Goal: Use online tool/utility: Utilize a website feature to perform a specific function

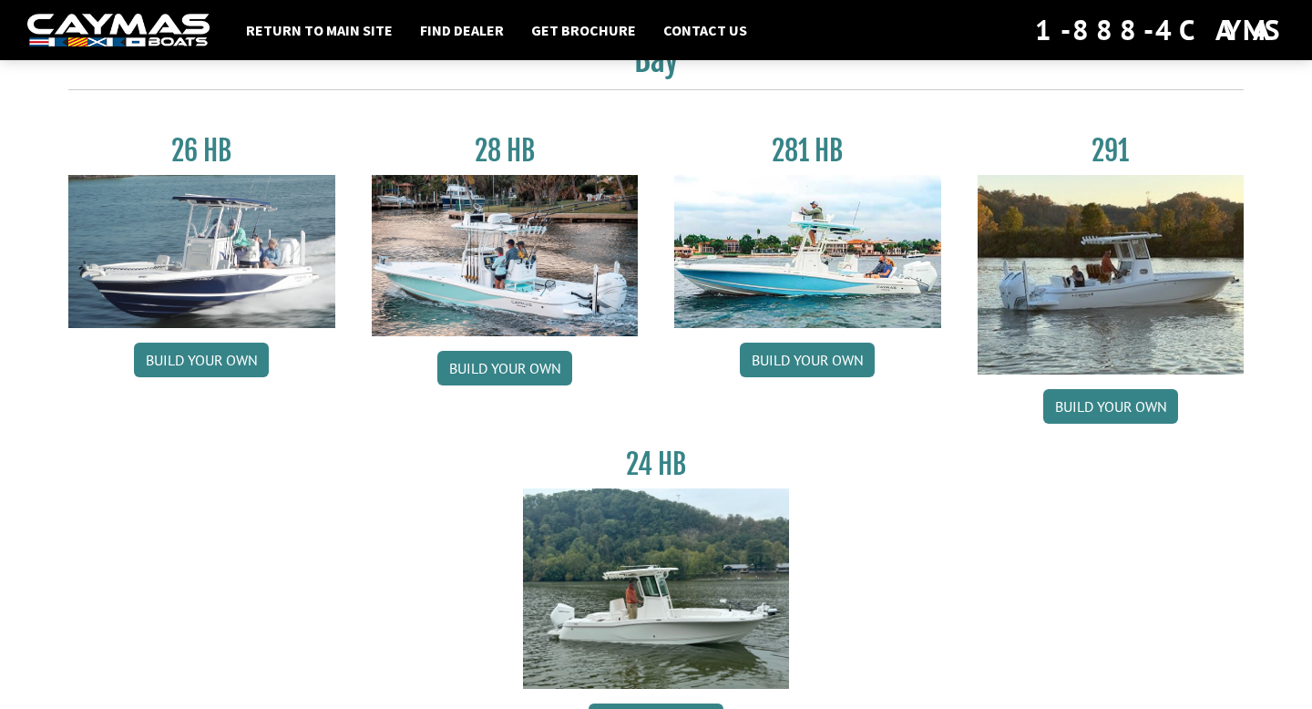
scroll to position [89, 0]
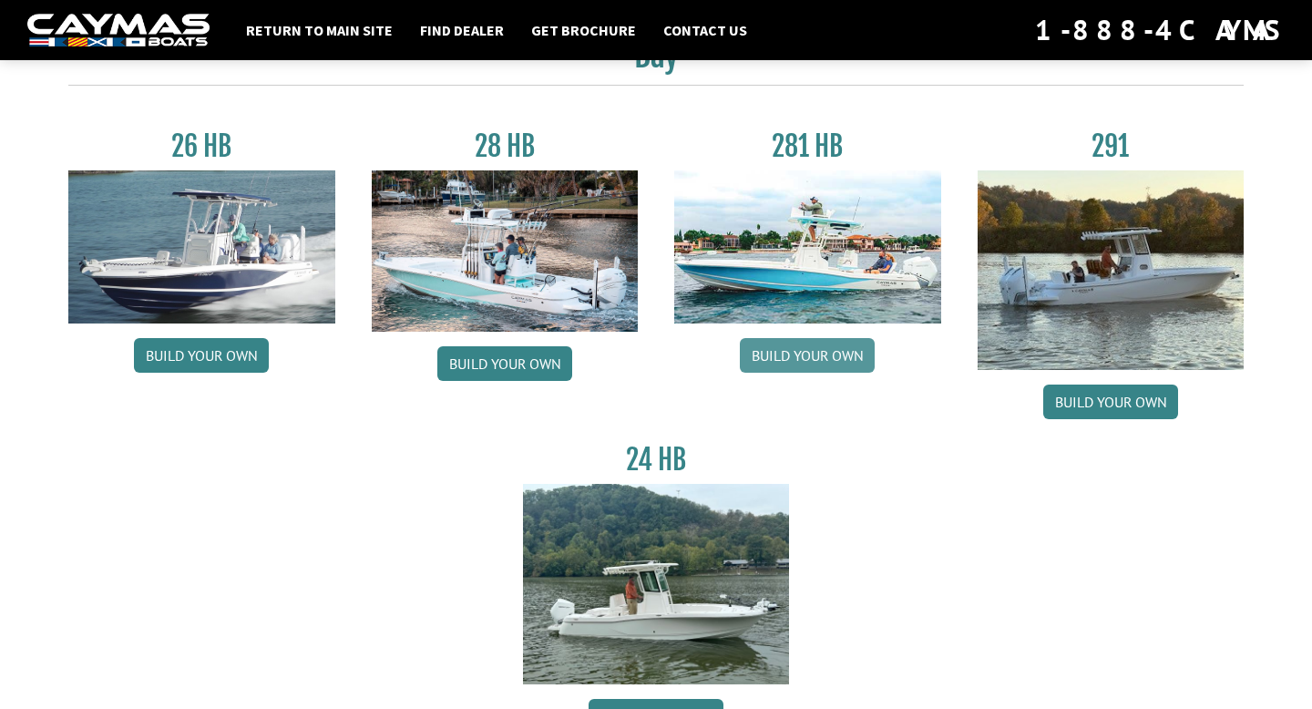
click at [775, 355] on link "Build your own" at bounding box center [807, 355] width 135 height 35
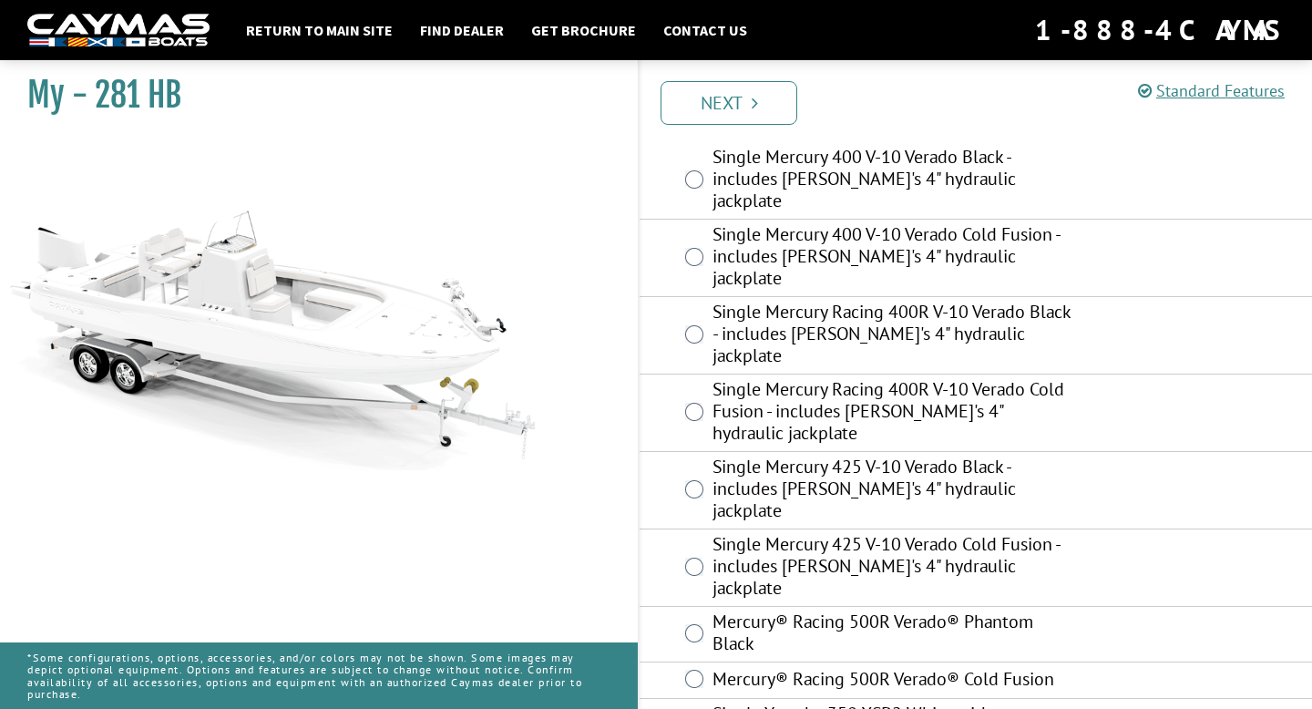
scroll to position [562, 0]
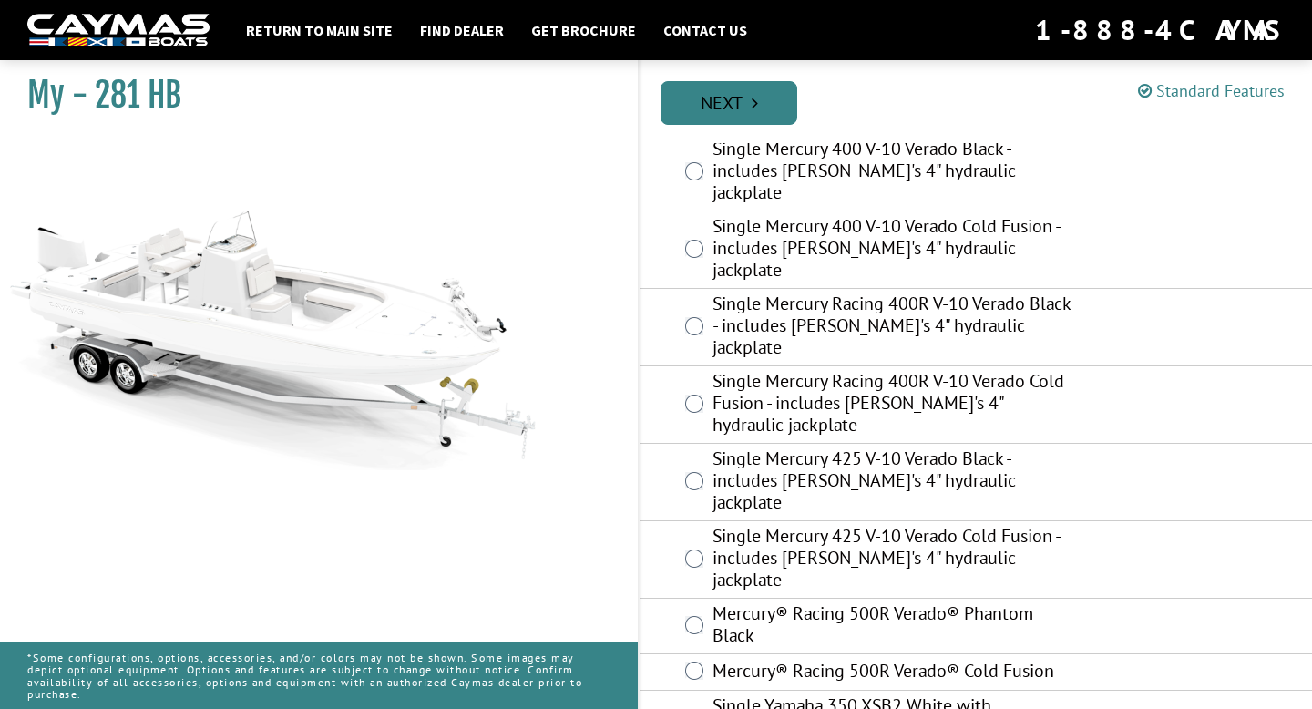
click at [751, 104] on icon "Pagination" at bounding box center [754, 103] width 6 height 18
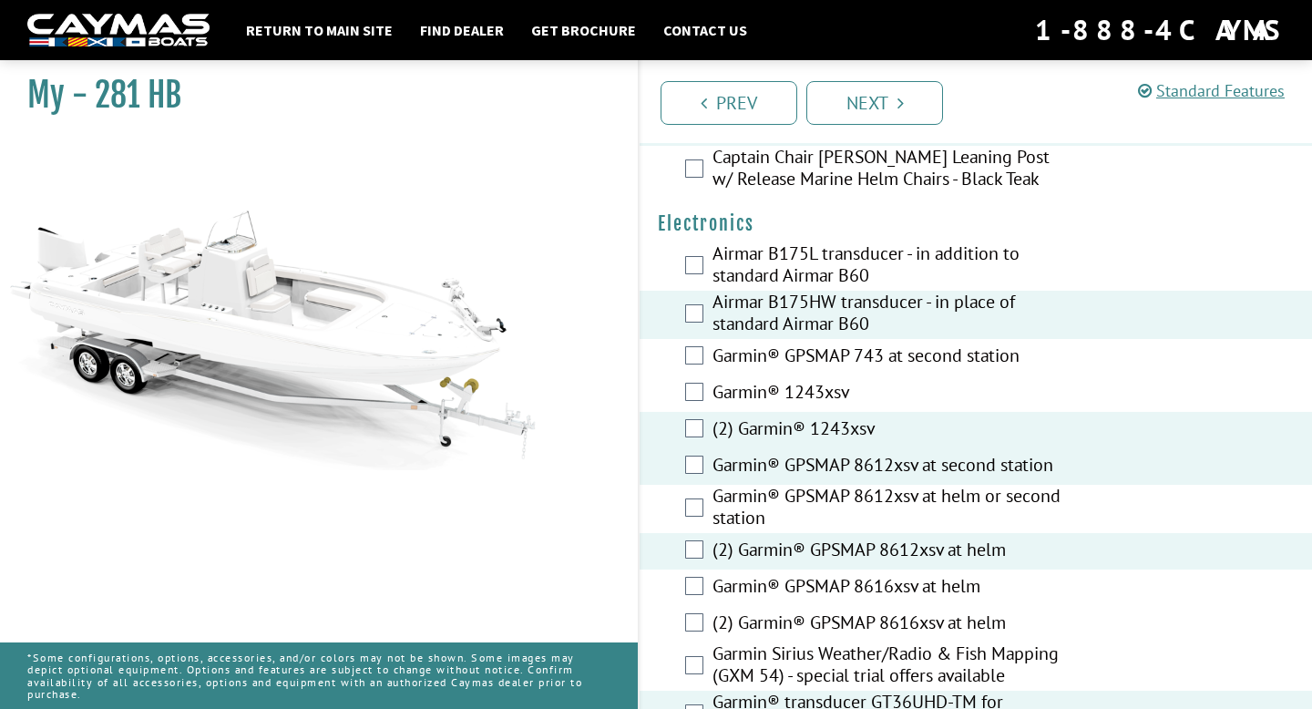
scroll to position [5375, 0]
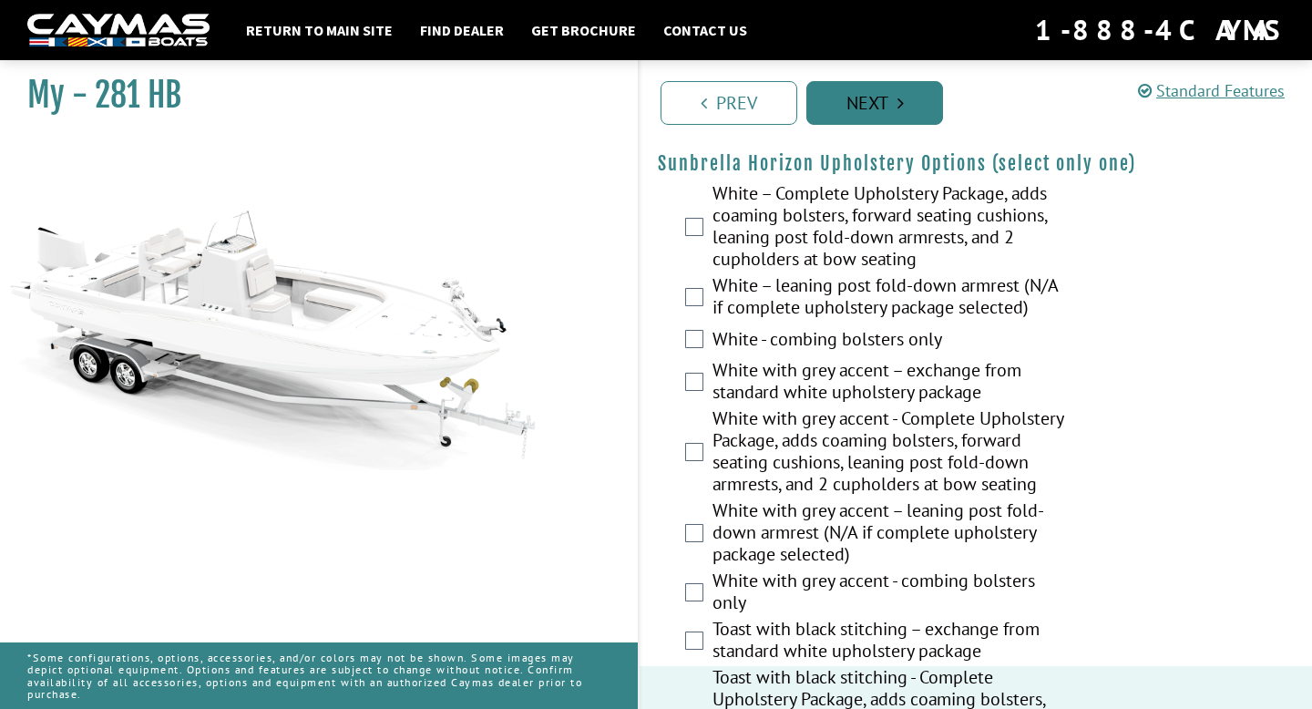
click at [861, 105] on link "Next" at bounding box center [874, 103] width 137 height 44
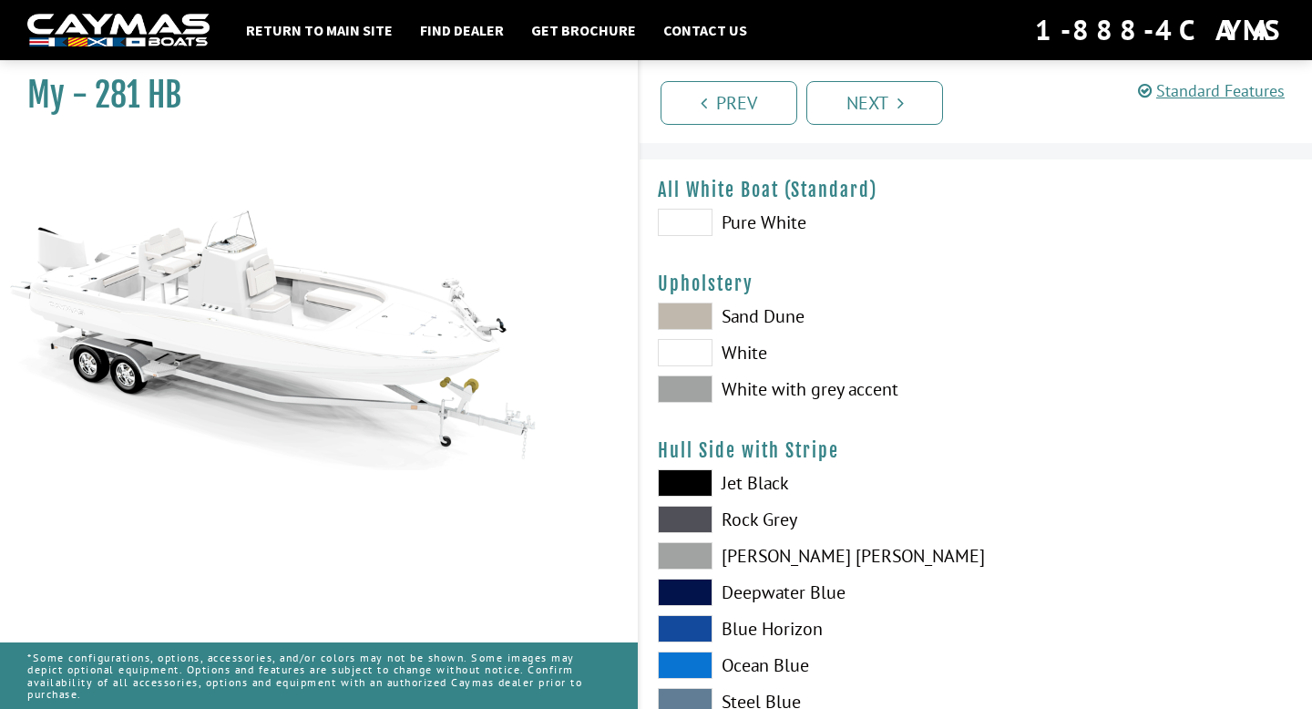
scroll to position [0, 0]
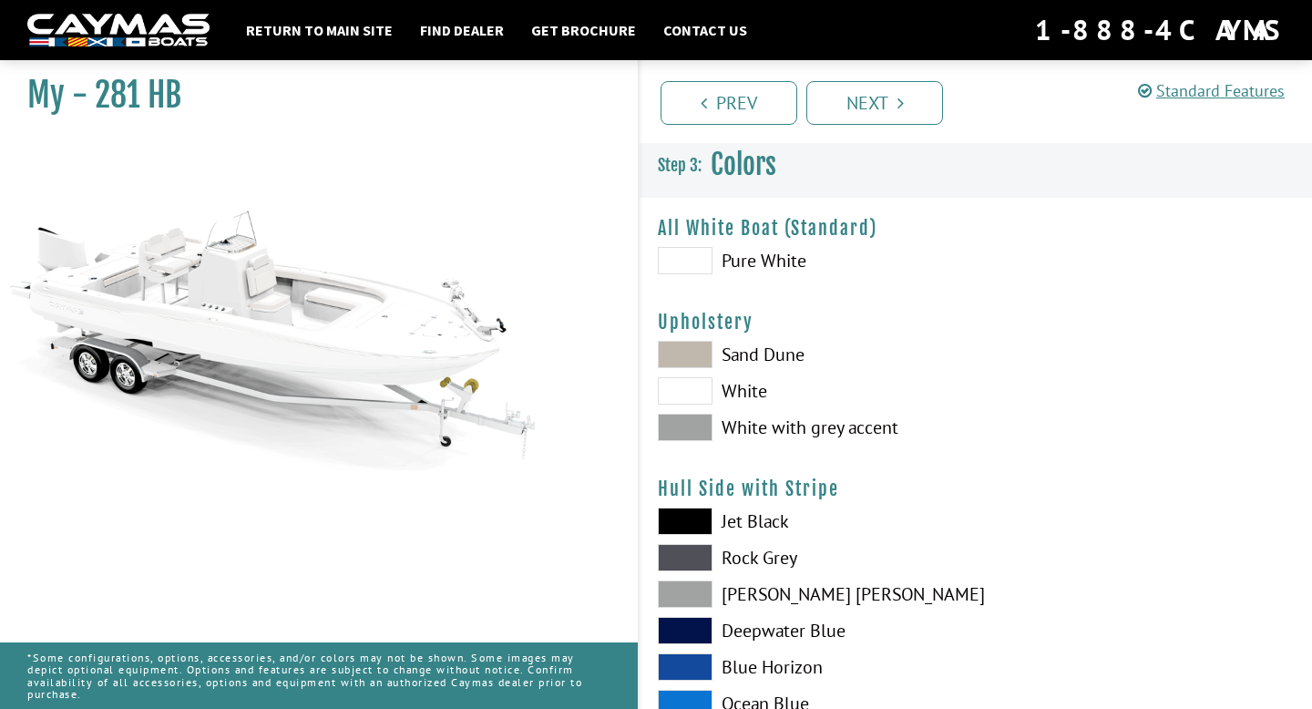
click at [697, 353] on span at bounding box center [685, 354] width 55 height 27
click at [696, 266] on span at bounding box center [685, 260] width 55 height 27
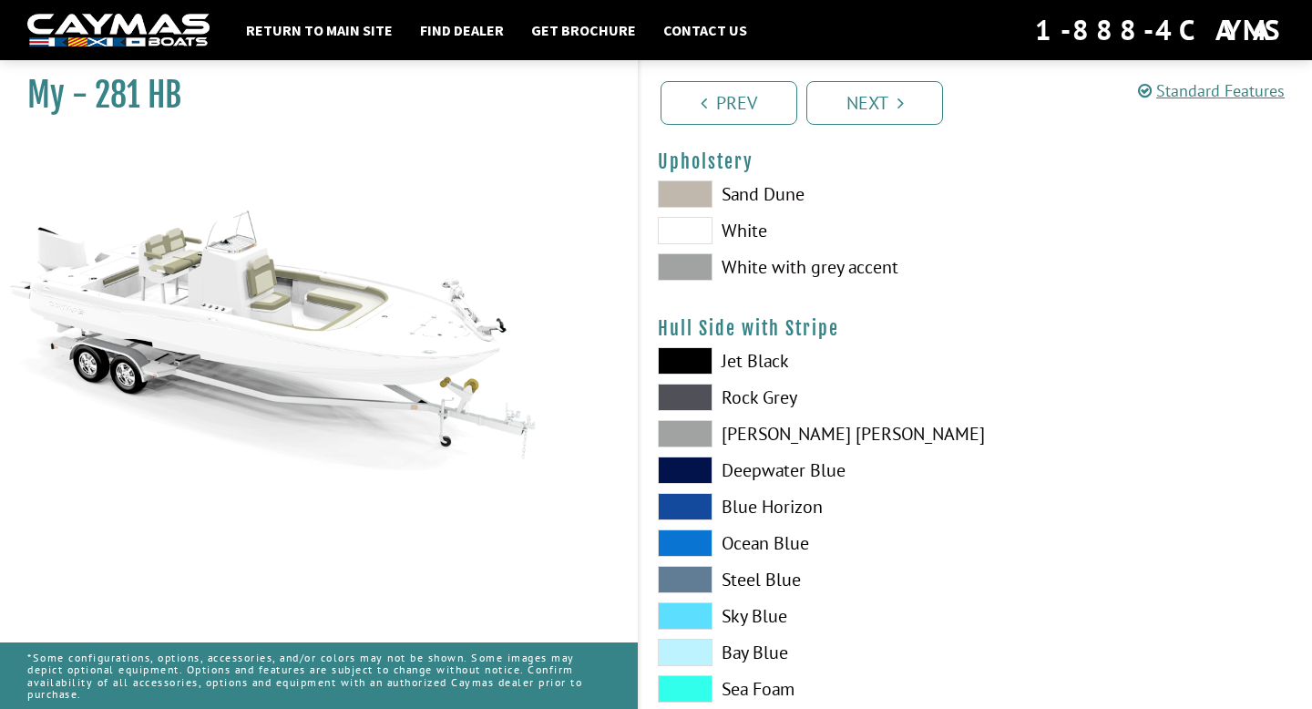
scroll to position [161, 0]
click at [694, 399] on span at bounding box center [685, 396] width 55 height 27
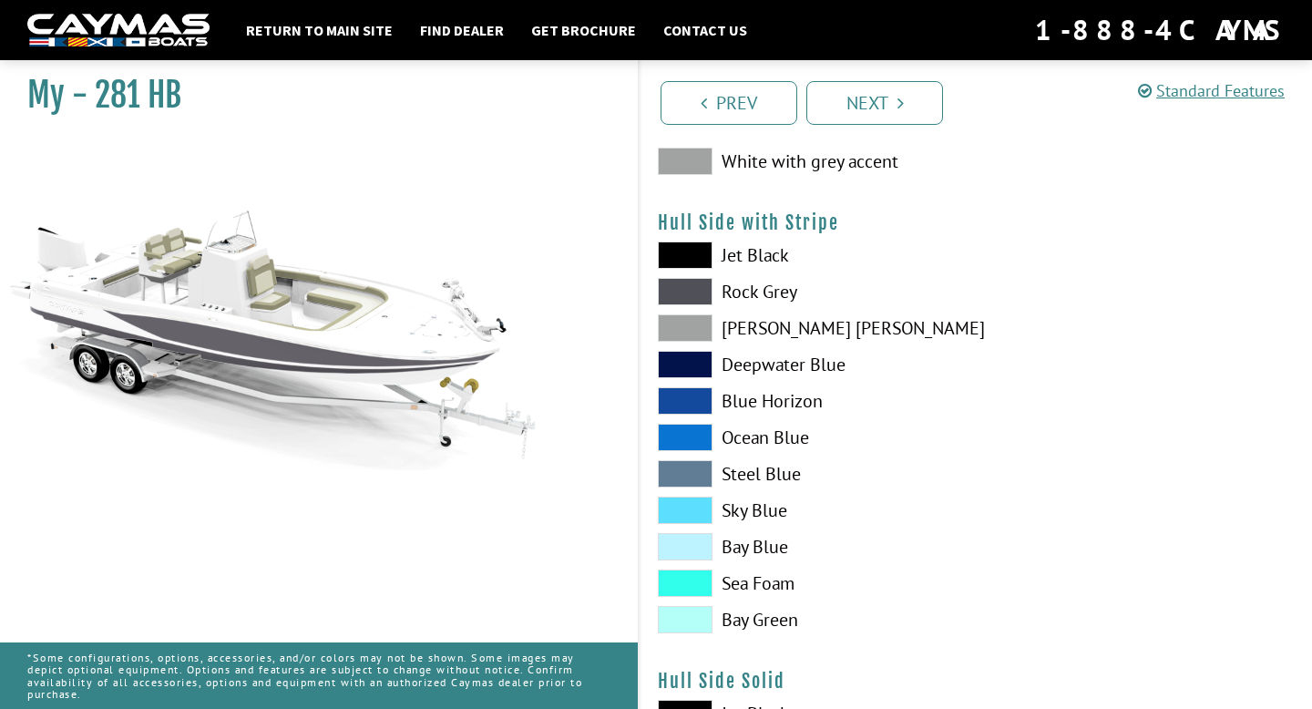
scroll to position [296, 0]
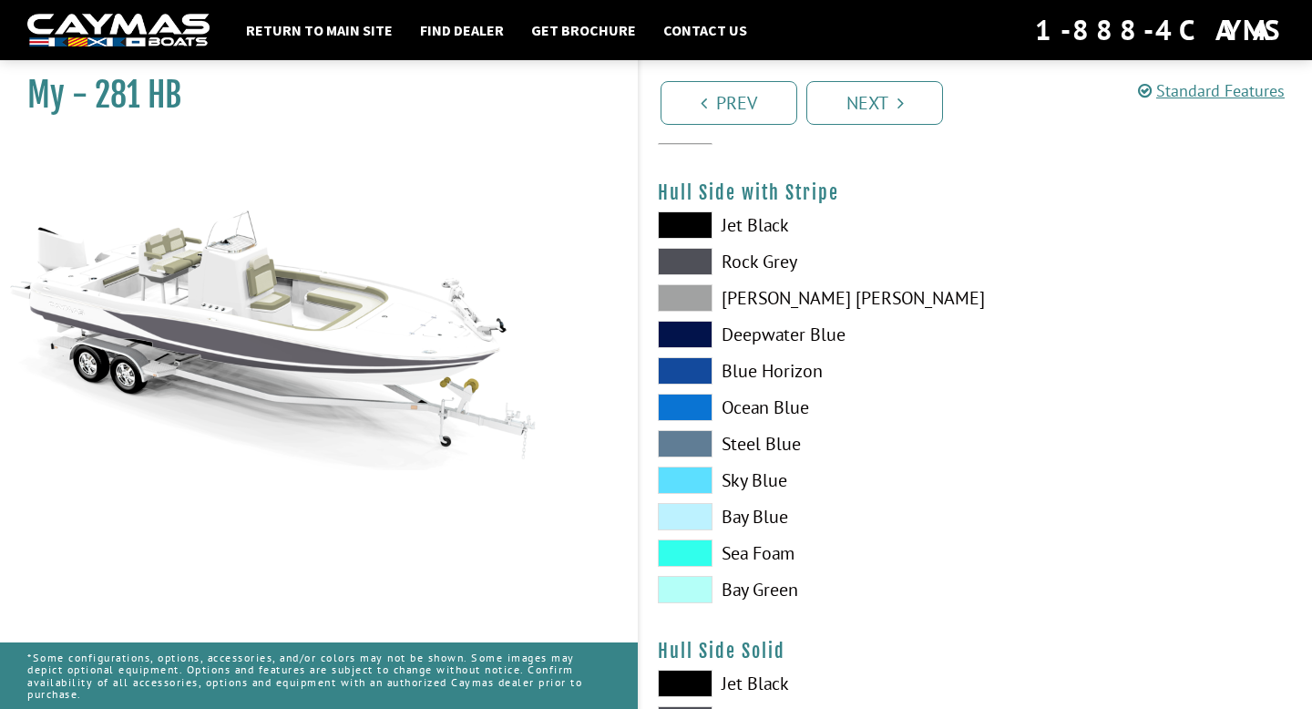
click at [692, 478] on span at bounding box center [685, 479] width 55 height 27
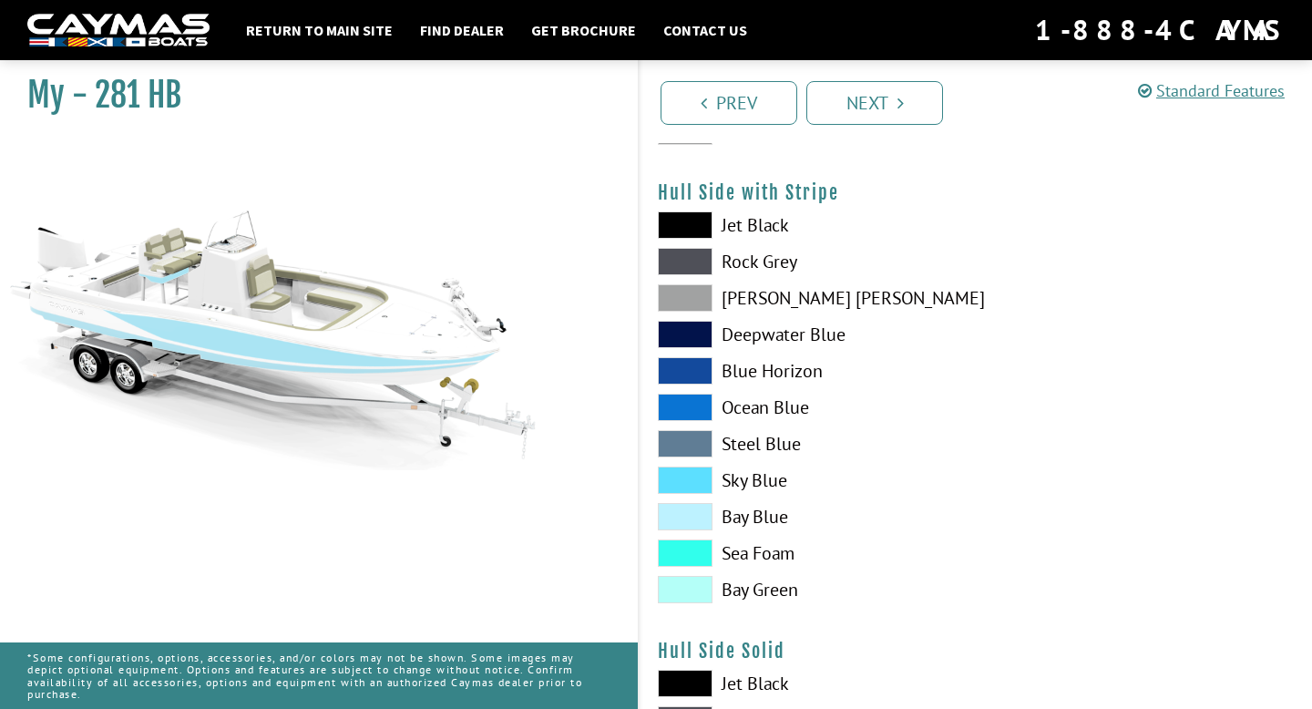
click at [687, 552] on span at bounding box center [685, 552] width 55 height 27
click at [694, 602] on span at bounding box center [685, 589] width 55 height 27
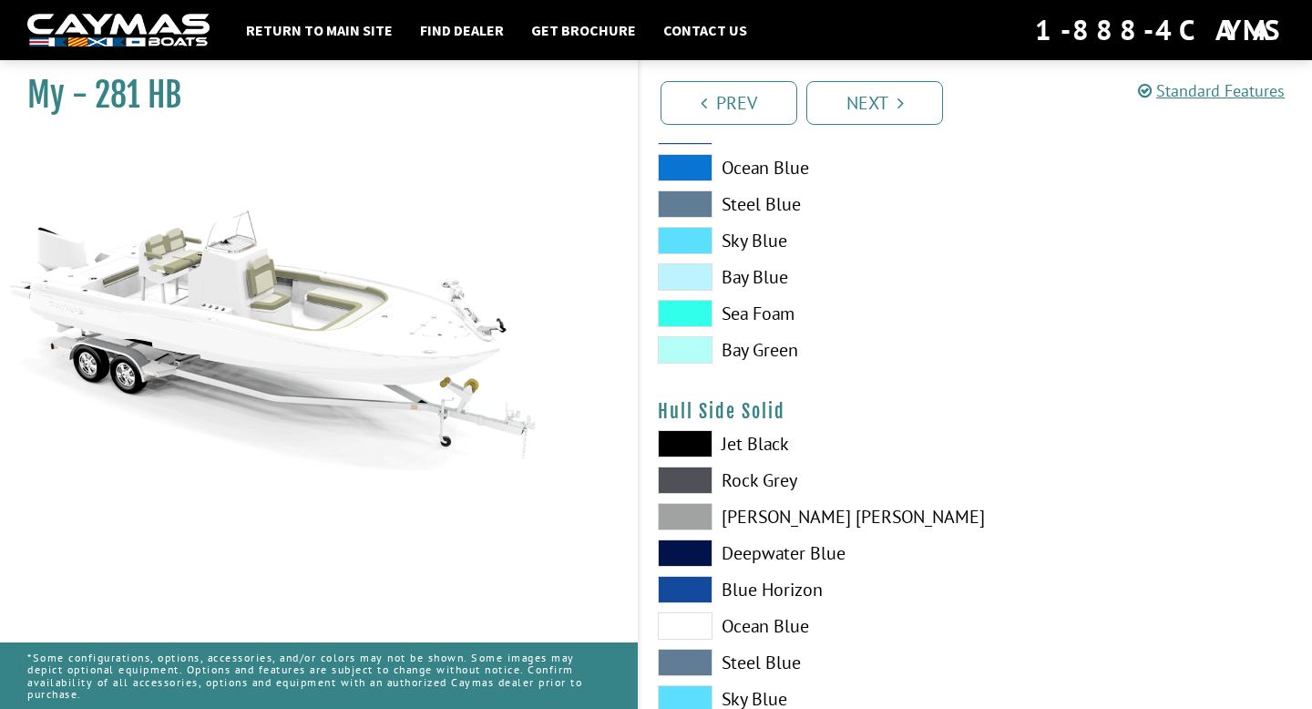
scroll to position [537, 0]
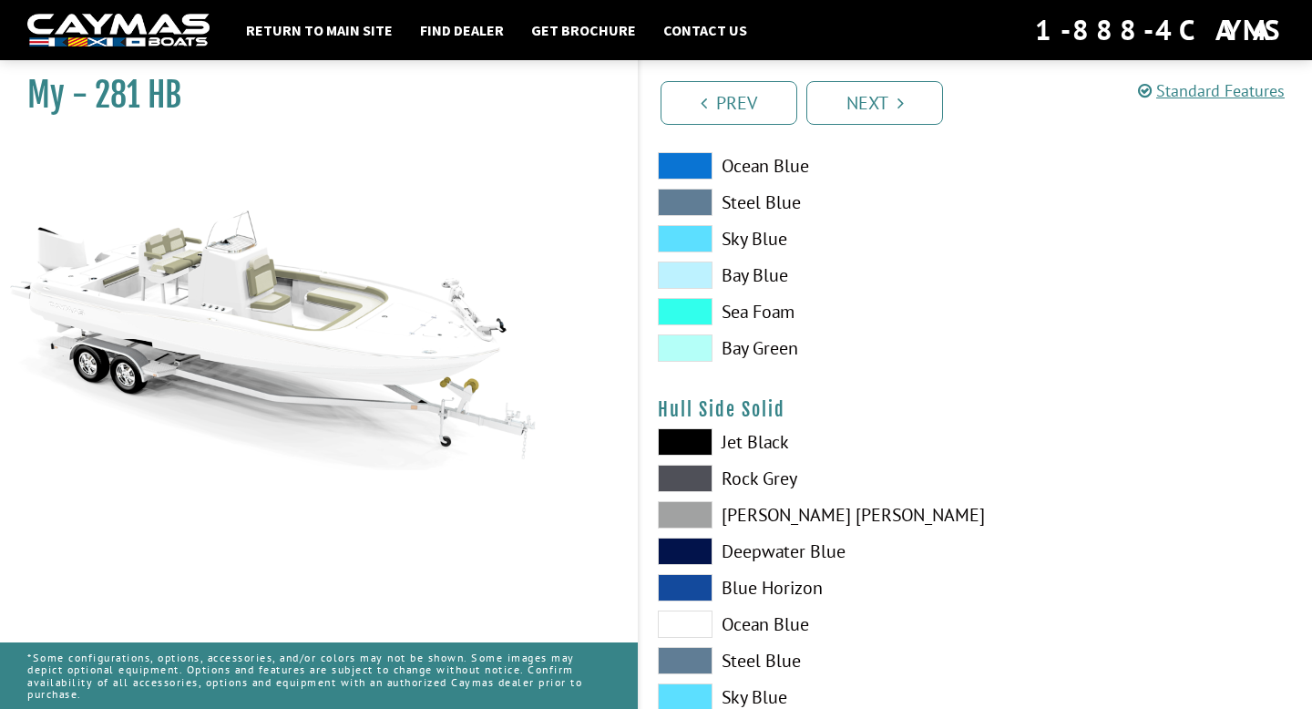
click at [704, 311] on span at bounding box center [685, 311] width 55 height 27
click at [694, 272] on span at bounding box center [685, 274] width 55 height 27
click at [694, 245] on span at bounding box center [685, 238] width 55 height 27
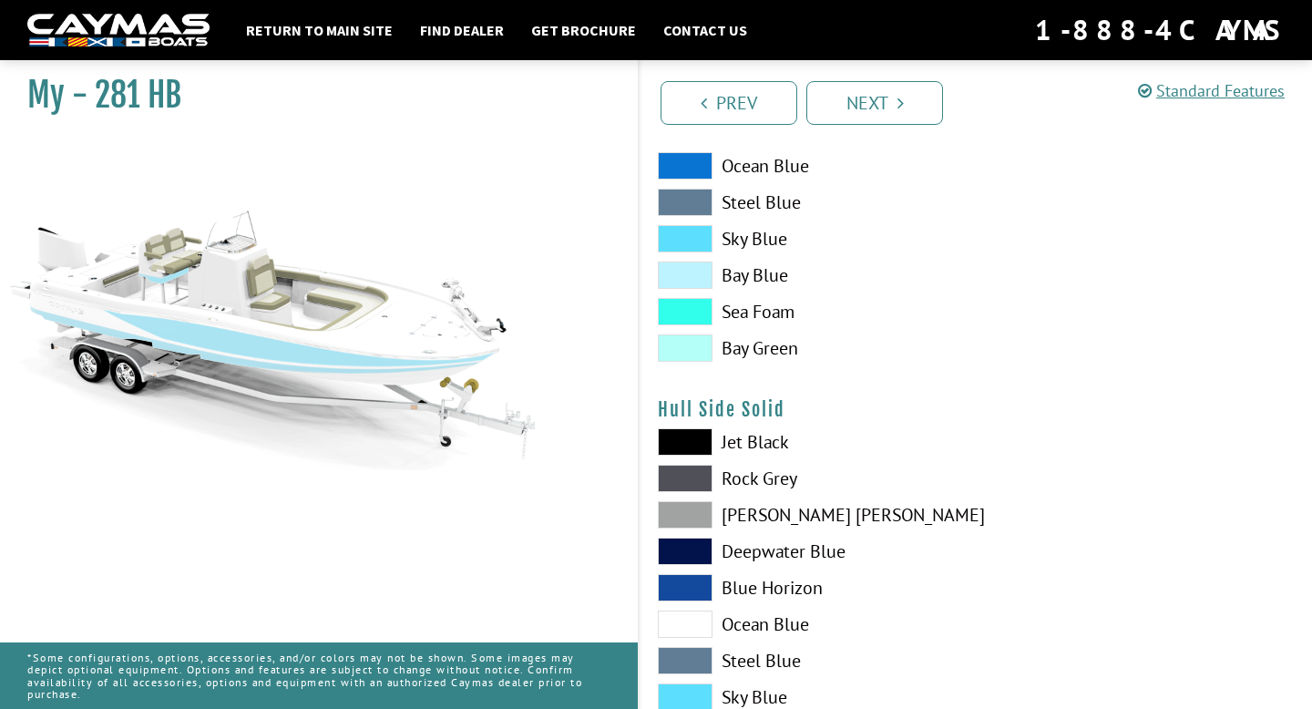
click at [695, 202] on span at bounding box center [685, 202] width 55 height 27
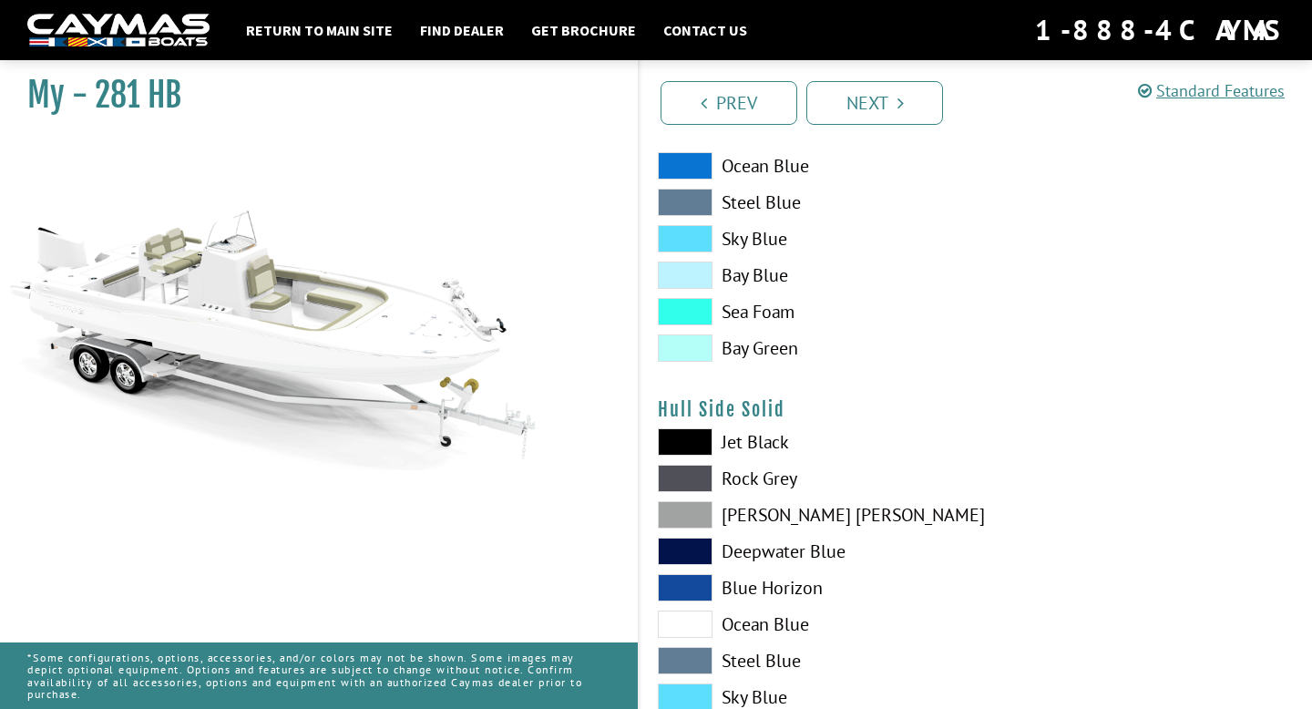
click at [690, 310] on span at bounding box center [685, 311] width 55 height 27
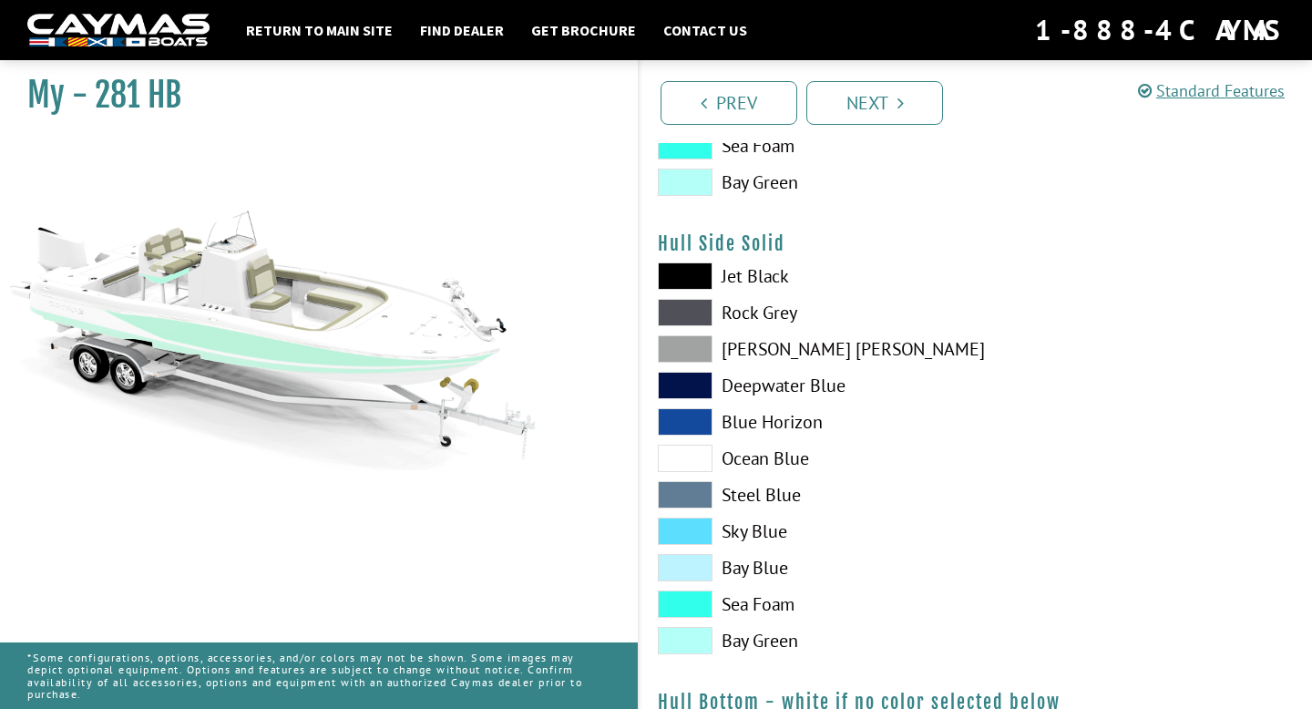
scroll to position [731, 0]
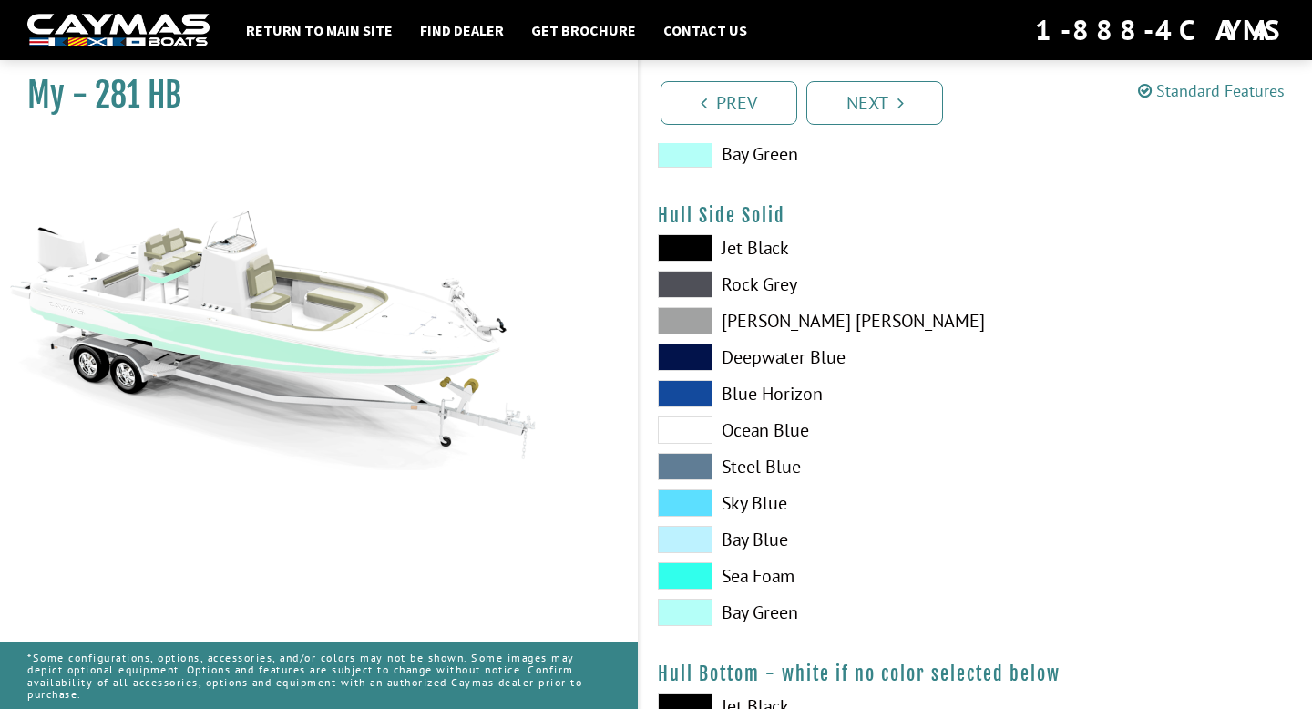
click at [680, 434] on span at bounding box center [685, 429] width 55 height 27
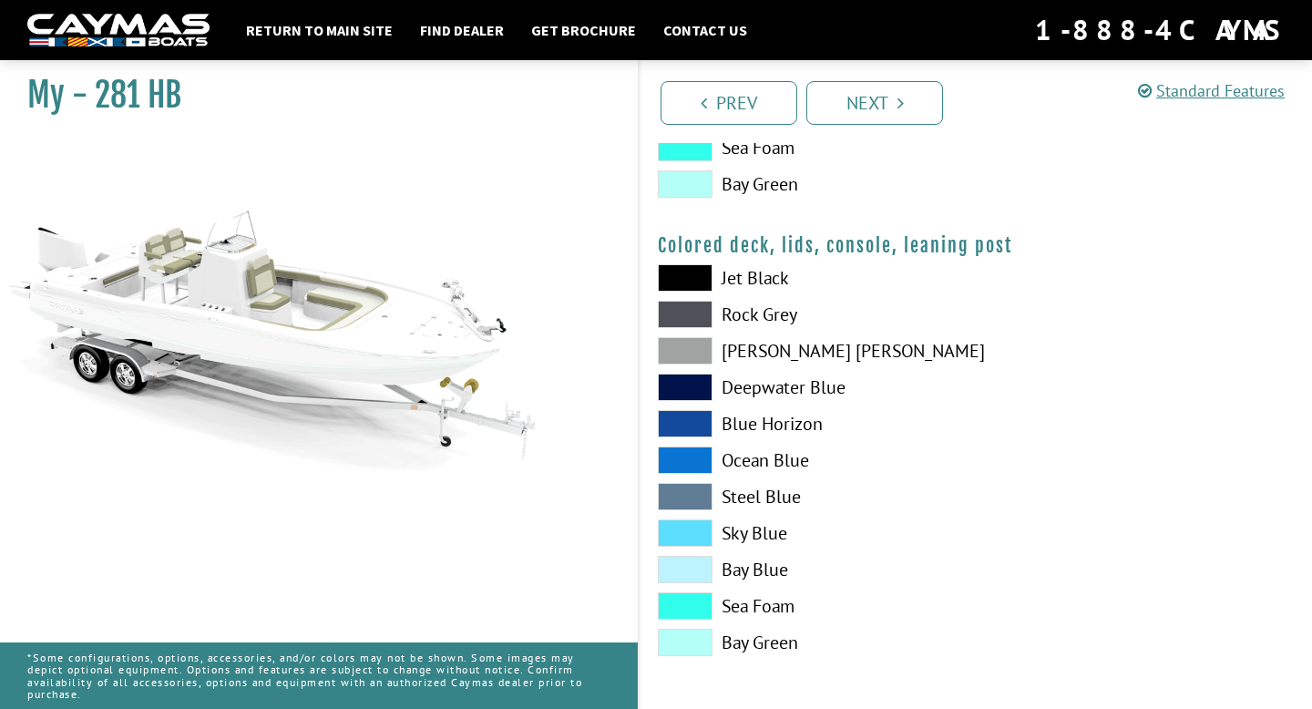
scroll to position [2078, 0]
click at [686, 559] on span at bounding box center [685, 568] width 55 height 27
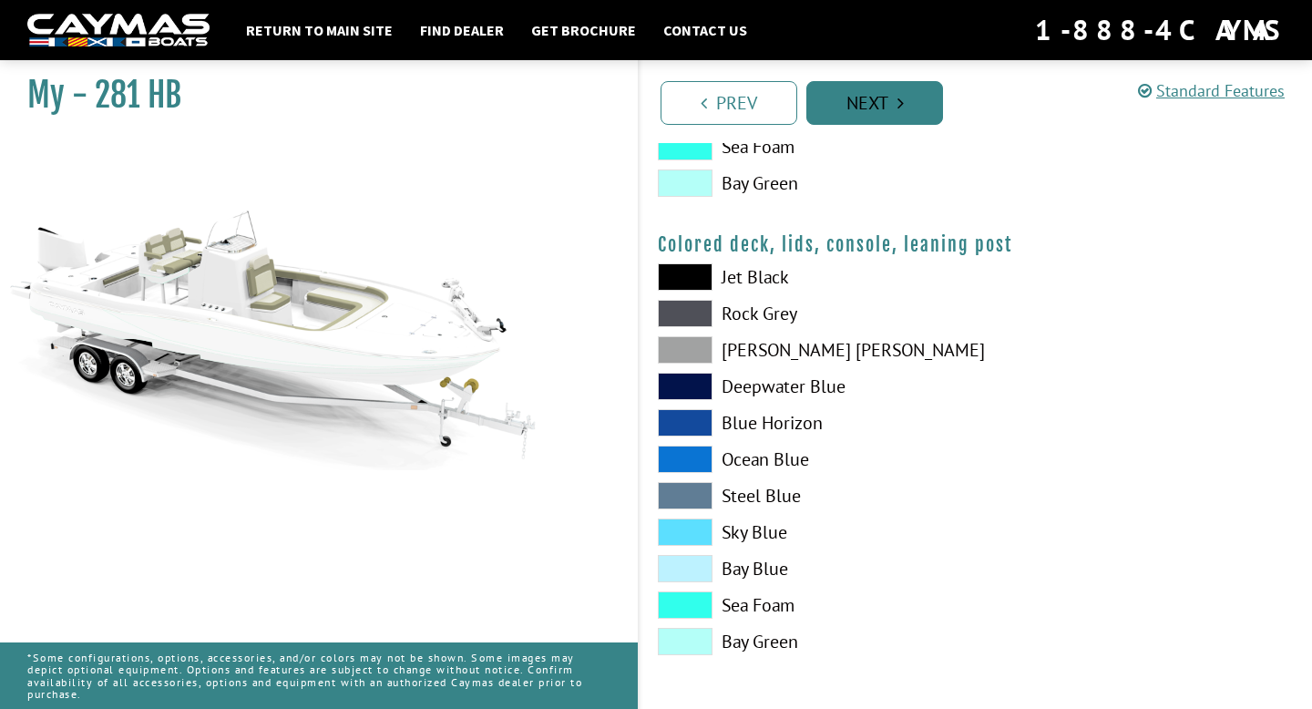
click at [883, 103] on link "Next" at bounding box center [874, 103] width 137 height 44
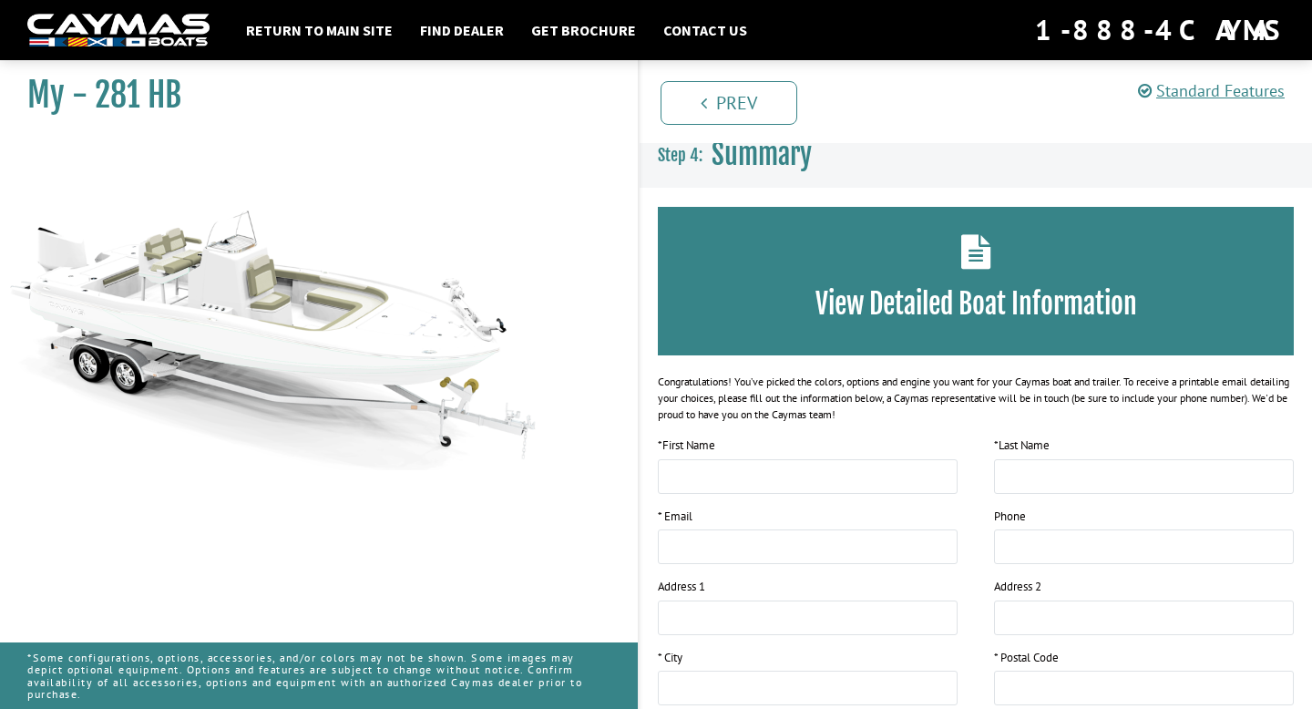
scroll to position [0, 0]
